Goal: Navigation & Orientation: Find specific page/section

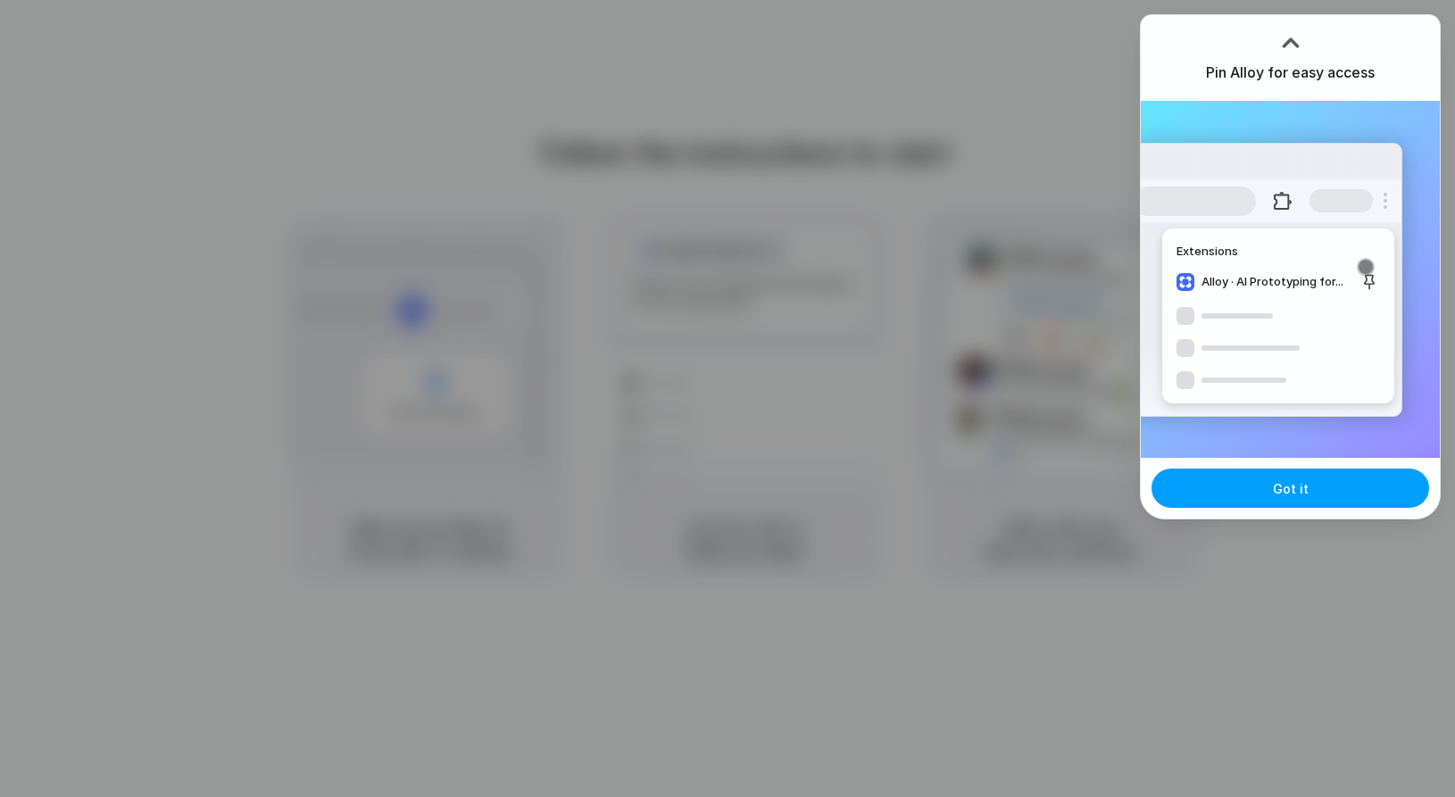
click at [1291, 496] on span "Got it" at bounding box center [1291, 488] width 36 height 19
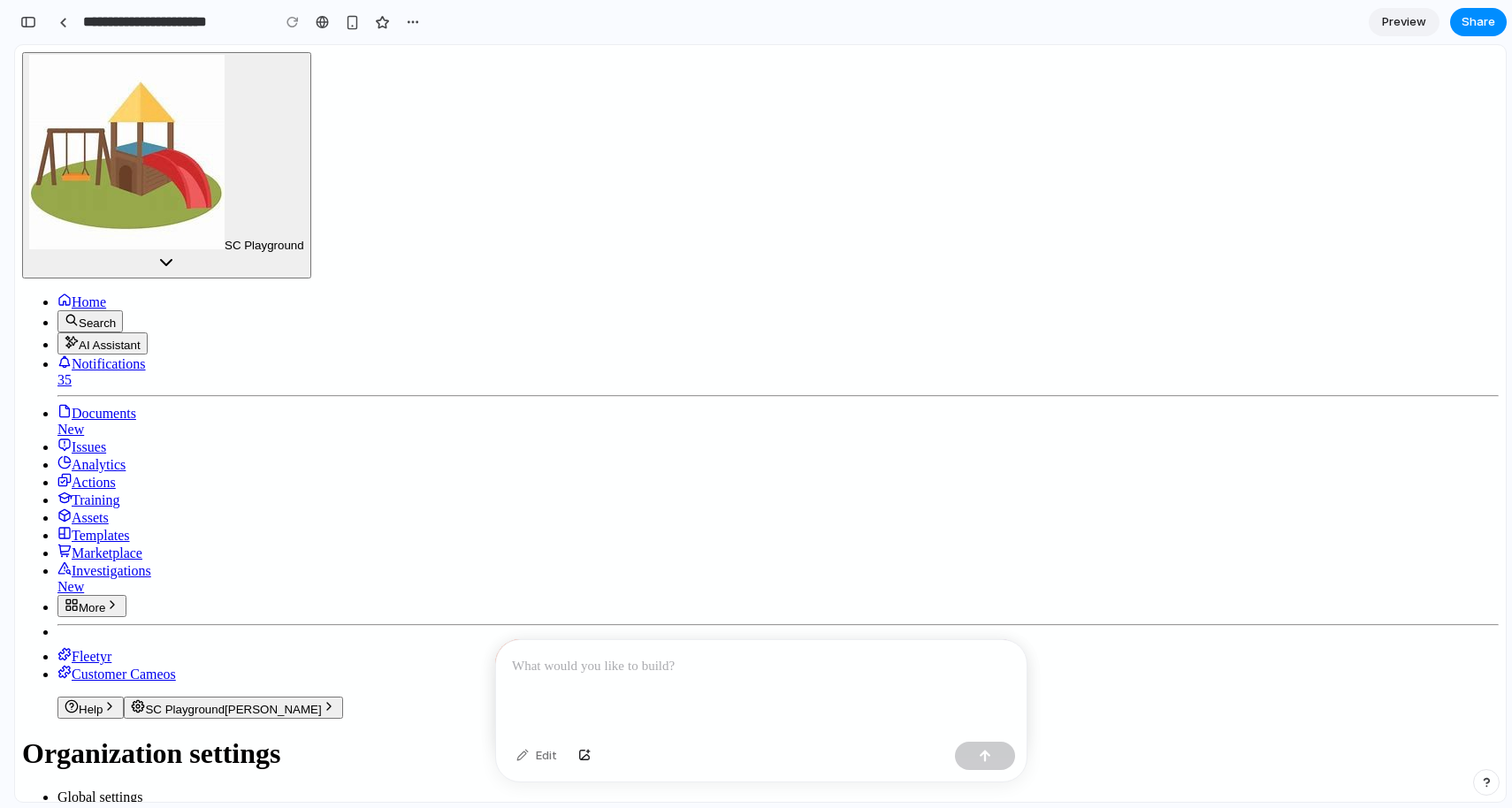
scroll to position [100, 0]
click at [101, 492] on link "Training" at bounding box center [88, 499] width 62 height 15
click at [87, 294] on span "Home" at bounding box center [88, 301] width 35 height 15
